Goal: Transaction & Acquisition: Register for event/course

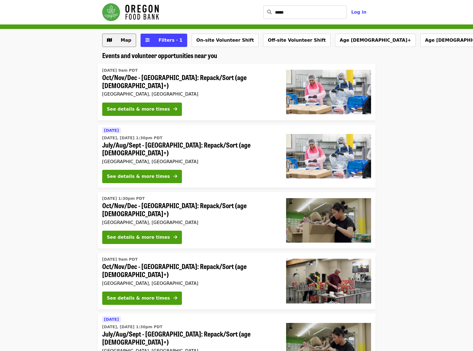
click at [123, 44] on button "Map" at bounding box center [119, 40] width 34 height 13
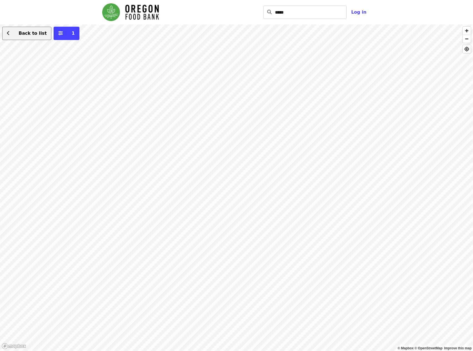
click at [22, 38] on button "Back to list" at bounding box center [26, 33] width 49 height 13
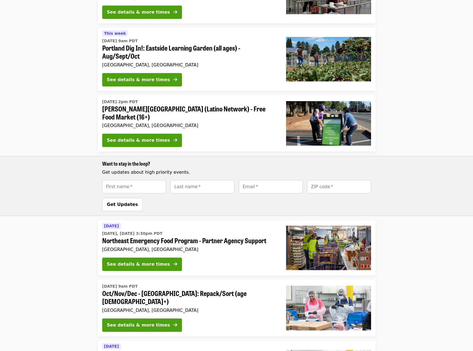
scroll to position [253, 0]
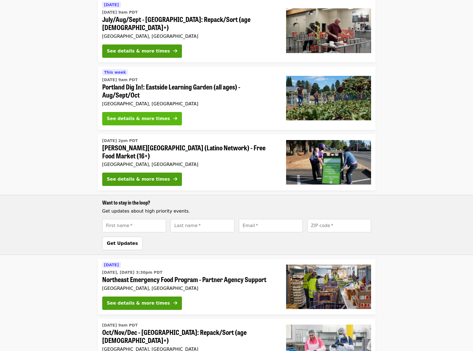
click at [155, 115] on div "See details & more times" at bounding box center [138, 118] width 63 height 7
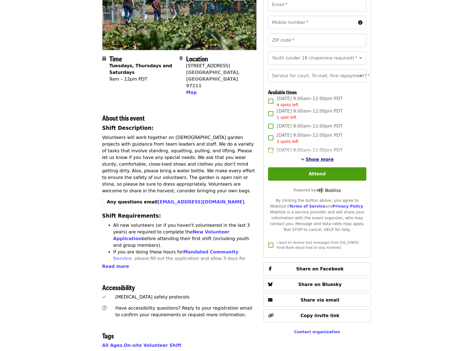
click at [321, 162] on span "Show more" at bounding box center [320, 159] width 28 height 5
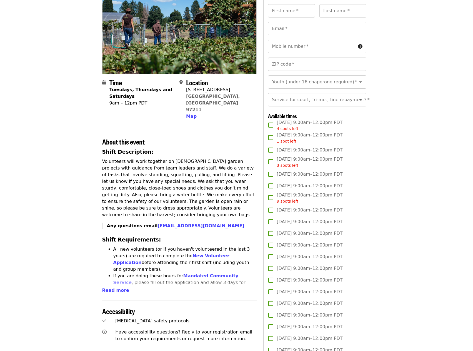
scroll to position [111, 0]
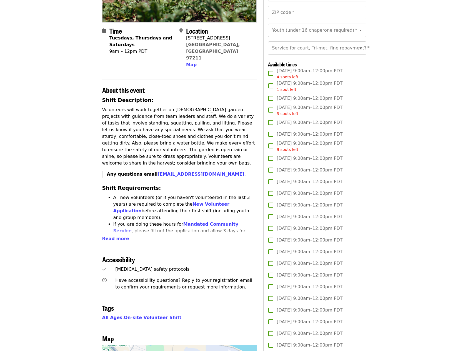
drag, startPoint x: 150, startPoint y: 224, endPoint x: 128, endPoint y: 225, distance: 22.2
click at [150, 224] on div "Shift Description: Volunteers will work together on [DEMOGRAPHIC_DATA] garden p…" at bounding box center [179, 168] width 155 height 145
click at [122, 236] on span "Read more" at bounding box center [115, 238] width 27 height 5
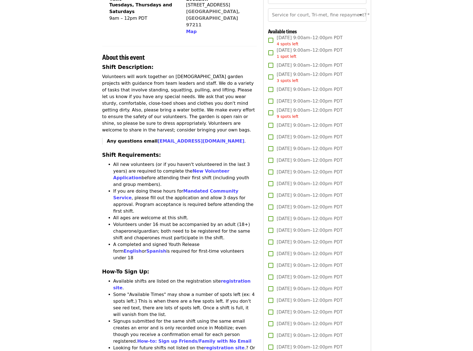
scroll to position [194, 0]
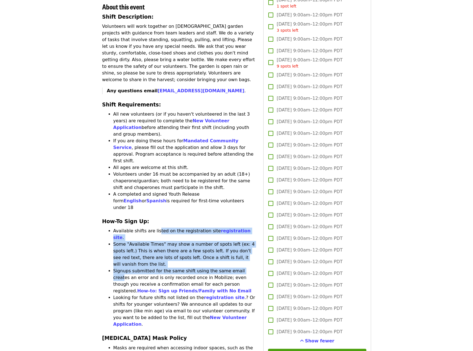
drag, startPoint x: 155, startPoint y: 193, endPoint x: 239, endPoint y: 216, distance: 87.0
click at [239, 227] on ul "Available shifts are listed on the registration site registration site . Some "…" at bounding box center [179, 277] width 155 height 100
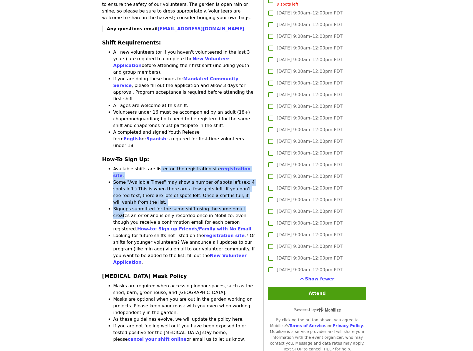
scroll to position [167, 0]
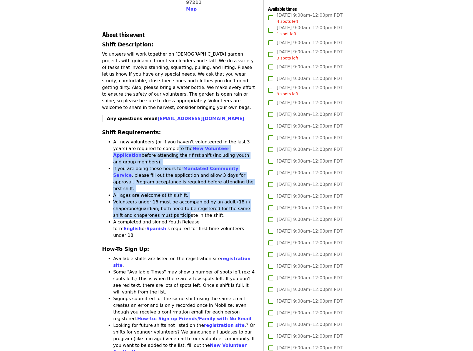
drag, startPoint x: 150, startPoint y: 128, endPoint x: 162, endPoint y: 184, distance: 57.0
click at [162, 184] on ul "All new volunteers (or if you haven't volunteered in the last 3 years) are requ…" at bounding box center [179, 188] width 155 height 100
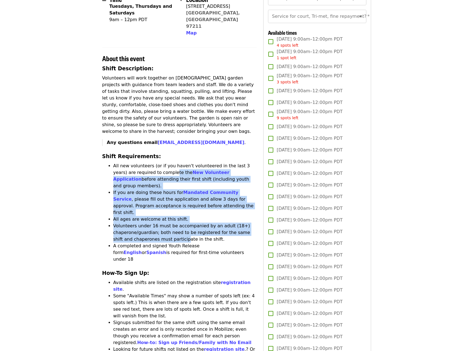
scroll to position [0, 0]
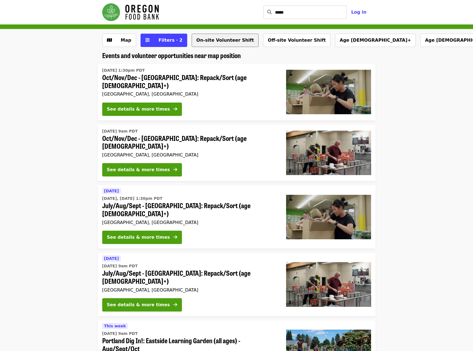
click at [231, 44] on button "On-site Volunteer Shift" at bounding box center [224, 40] width 67 height 13
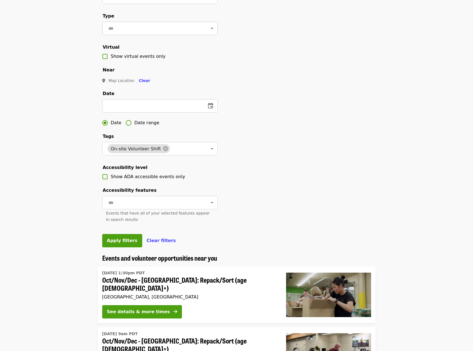
scroll to position [83, 0]
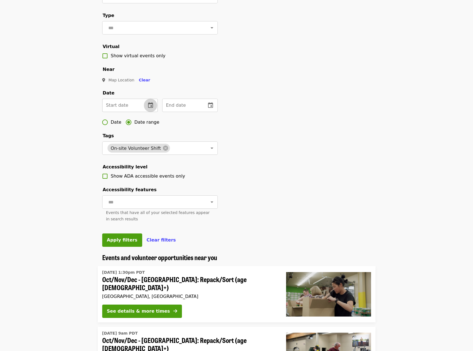
click at [154, 112] on button "change date" at bounding box center [150, 105] width 13 height 13
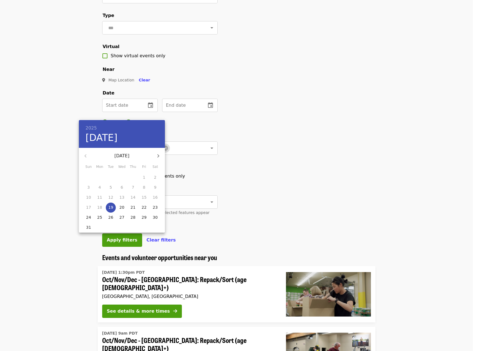
click at [157, 155] on icon "button" at bounding box center [158, 155] width 7 height 7
click at [123, 177] on span "1" at bounding box center [122, 177] width 10 height 6
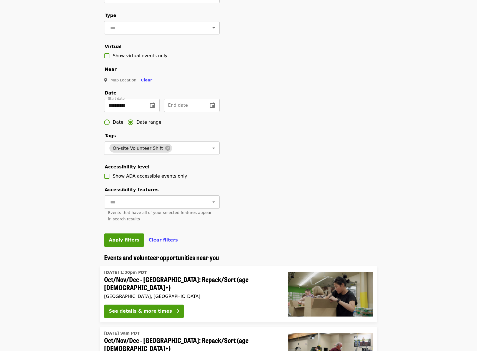
type input "**********"
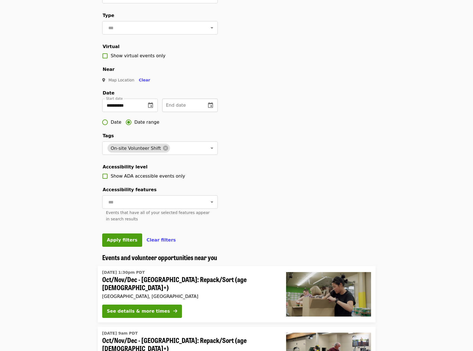
click at [204, 112] on button "change date" at bounding box center [210, 105] width 13 height 13
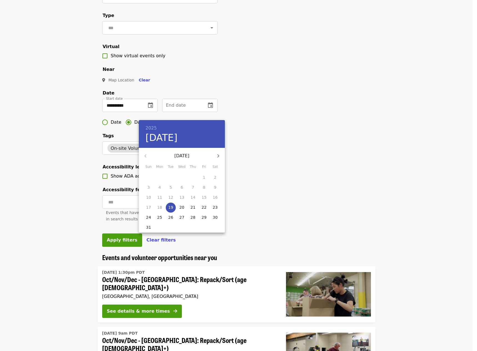
click at [216, 157] on icon "button" at bounding box center [218, 155] width 7 height 7
click at [203, 206] on p "21" at bounding box center [203, 207] width 5 height 6
type input "**********"
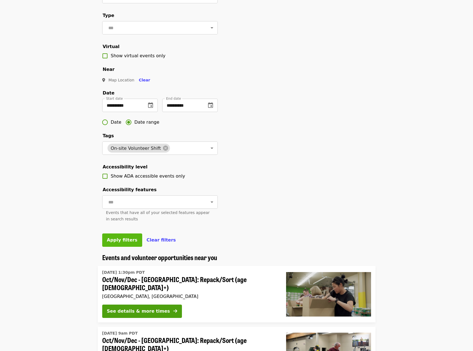
click at [125, 242] on span "Apply filters" at bounding box center [122, 239] width 31 height 5
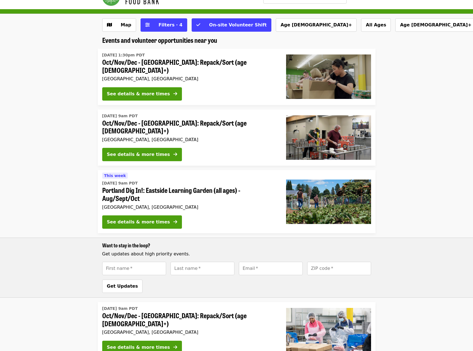
scroll to position [11, 0]
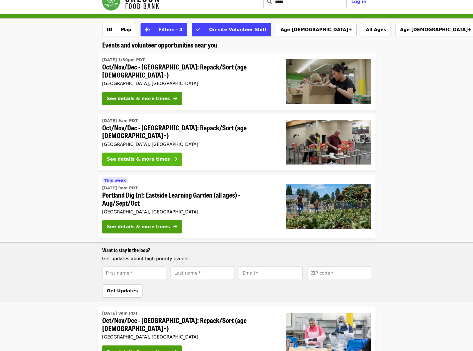
click at [151, 156] on div "See details & more times" at bounding box center [138, 159] width 63 height 7
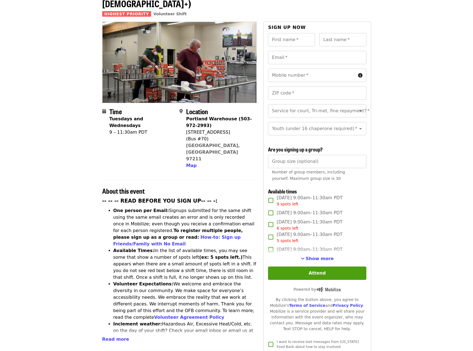
scroll to position [56, 0]
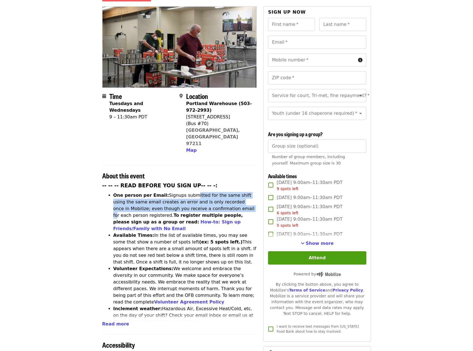
drag, startPoint x: 185, startPoint y: 174, endPoint x: 195, endPoint y: 186, distance: 14.8
click at [195, 192] on li "One person per Email: Signups submitted for the same shift using the same email…" at bounding box center [184, 212] width 143 height 40
click at [325, 255] on button "Attend" at bounding box center [317, 257] width 98 height 13
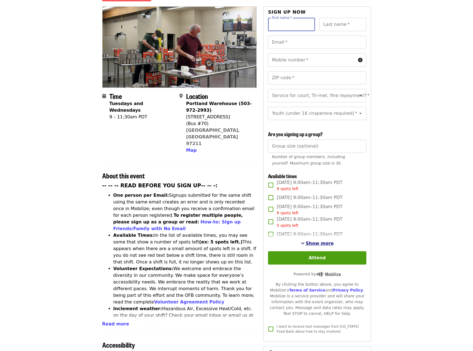
click at [316, 243] on span "Show more" at bounding box center [320, 242] width 28 height 5
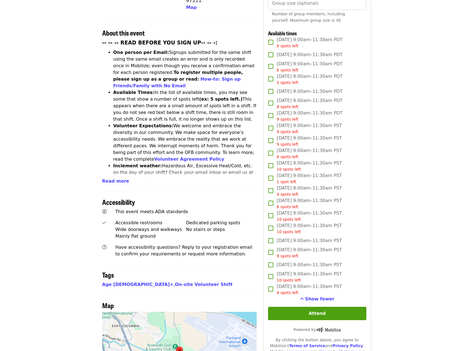
scroll to position [194, 0]
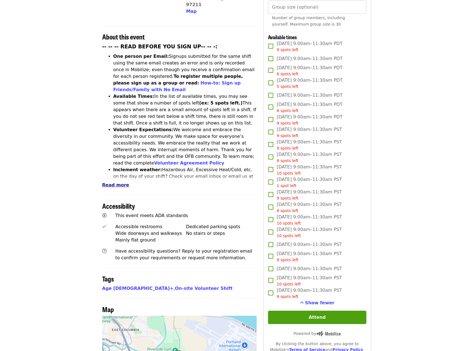
click at [117, 182] on span "Read more" at bounding box center [115, 184] width 27 height 5
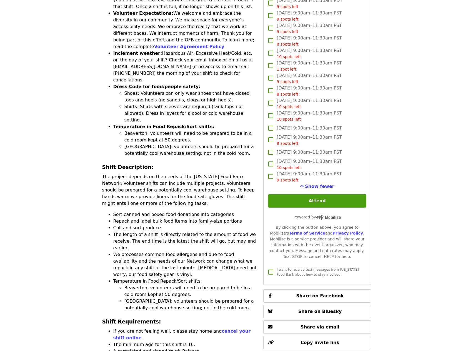
scroll to position [361, 0]
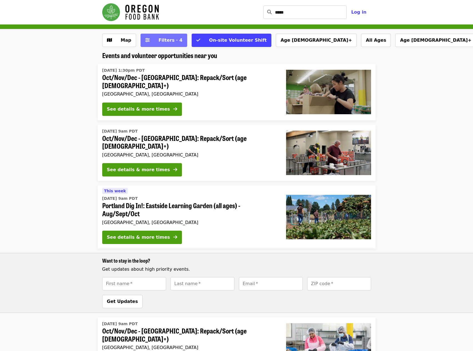
click at [168, 42] on span "Filters · 4" at bounding box center [170, 39] width 24 height 5
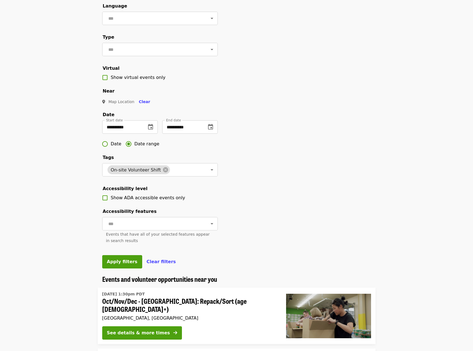
scroll to position [167, 0]
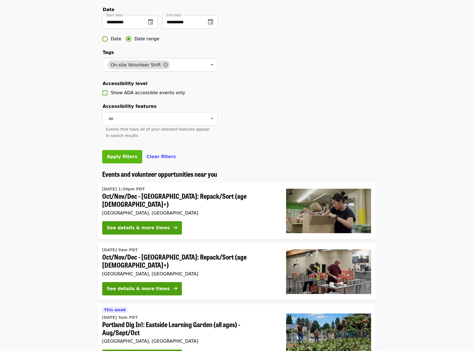
click at [118, 159] on span "Apply filters" at bounding box center [122, 156] width 31 height 5
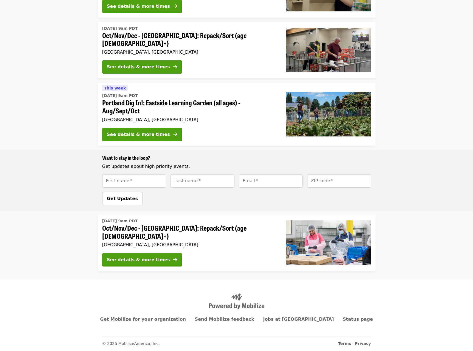
scroll to position [0, 0]
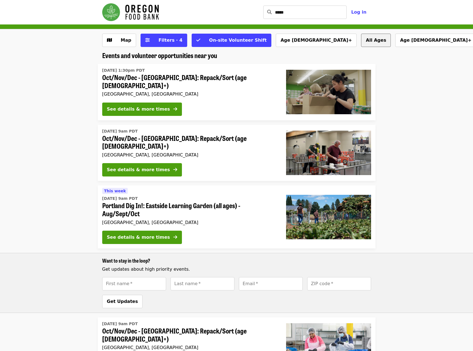
click at [361, 42] on button "All Ages" at bounding box center [376, 40] width 30 height 13
click at [238, 91] on div "[GEOGRAPHIC_DATA], [GEOGRAPHIC_DATA]" at bounding box center [189, 93] width 175 height 5
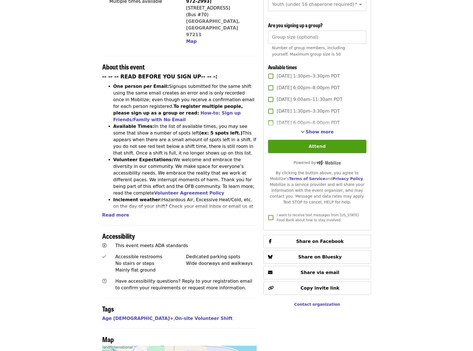
scroll to position [116, 0]
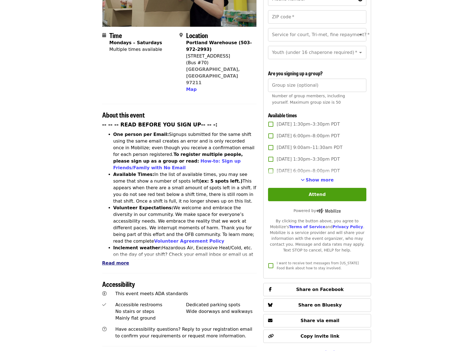
click at [115, 260] on span "Read more" at bounding box center [115, 262] width 27 height 5
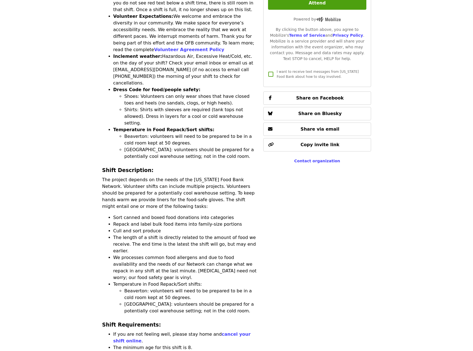
scroll to position [338, 0]
